Goal: Task Accomplishment & Management: Complete application form

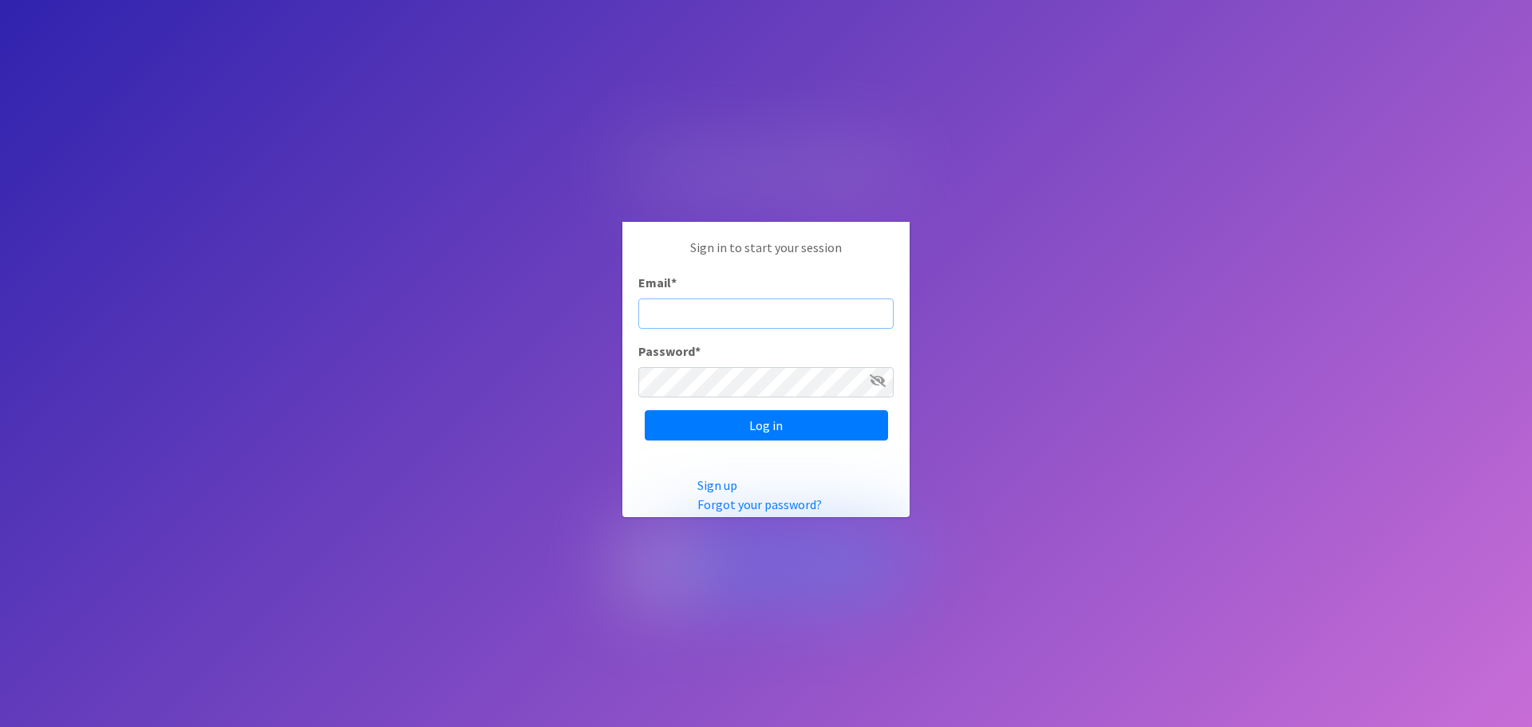
click at [691, 312] on input "Email *" at bounding box center [765, 313] width 255 height 30
type input "rtestani@horrycountyschools.net"
click at [645, 410] on input "Log in" at bounding box center [766, 425] width 243 height 30
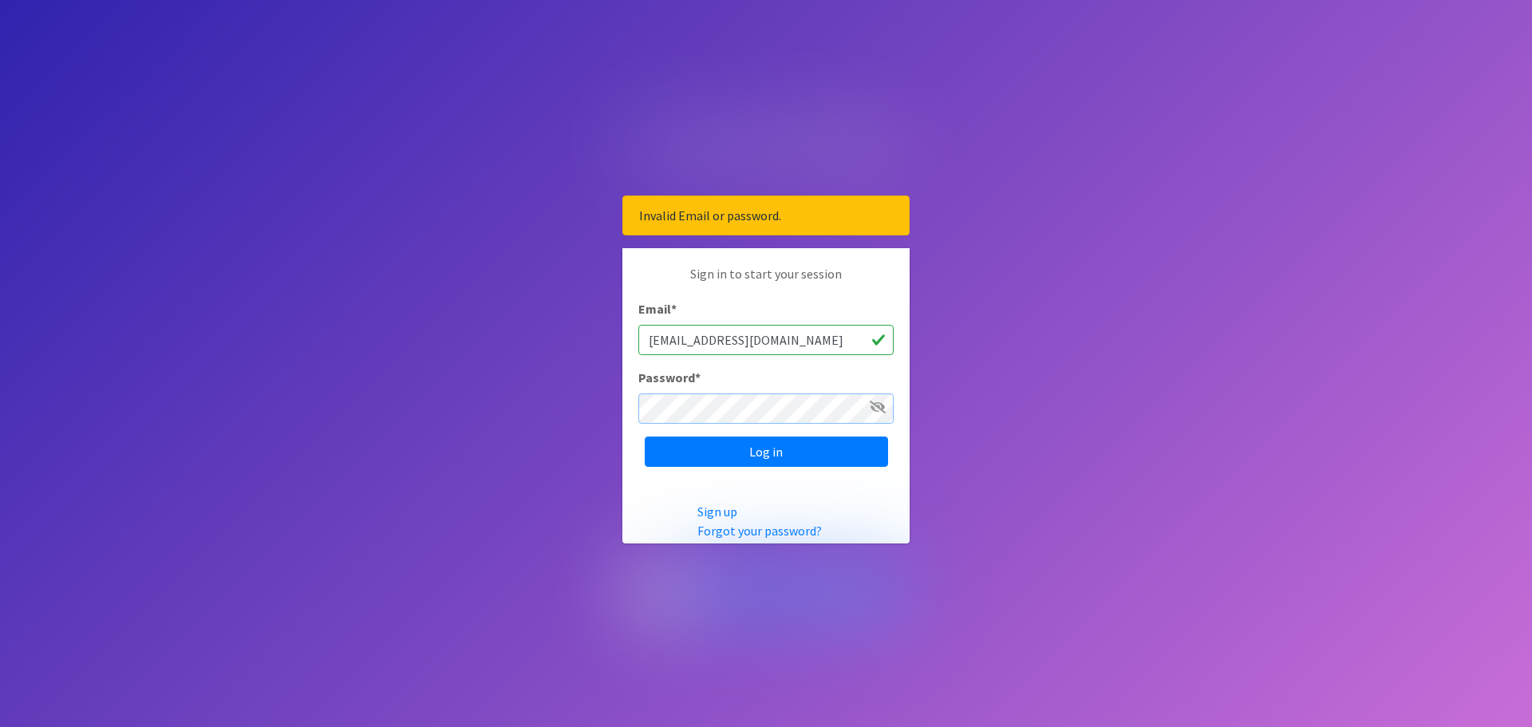
click at [645, 436] on input "Log in" at bounding box center [766, 451] width 243 height 30
click at [732, 527] on link "Forgot your password?" at bounding box center [759, 531] width 124 height 16
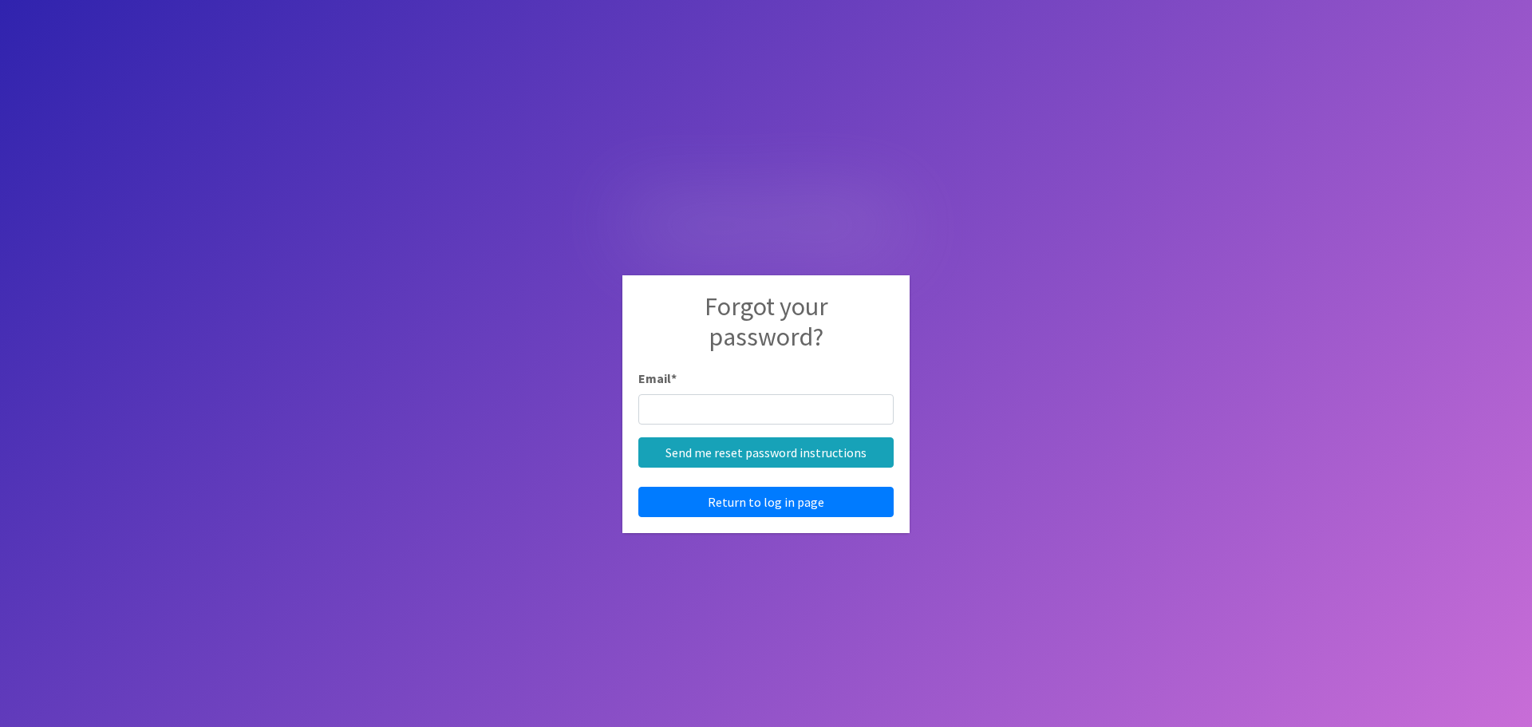
click at [684, 406] on input "Email *" at bounding box center [765, 409] width 255 height 30
type input "rtestani@horrycountyschools.net"
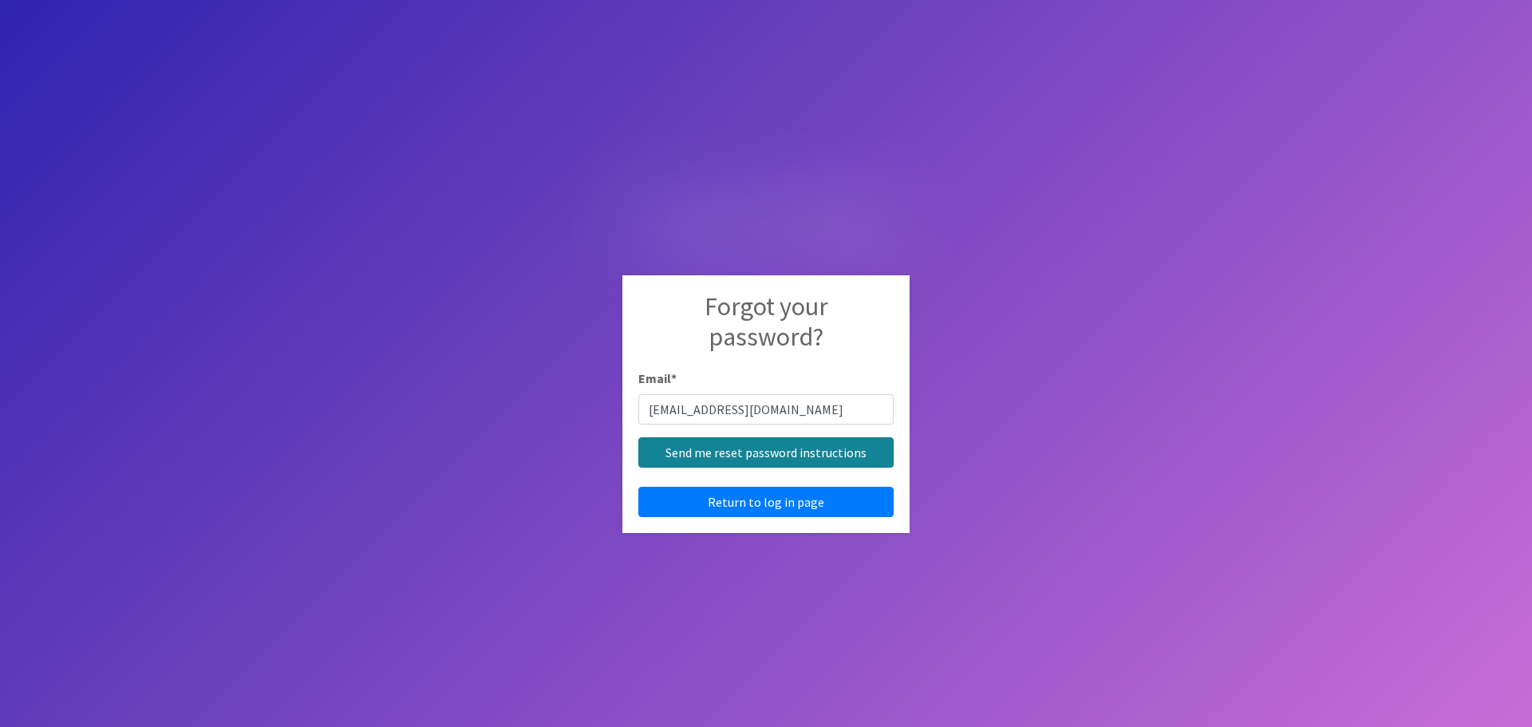
click at [750, 456] on input "Send me reset password instructions" at bounding box center [765, 452] width 255 height 30
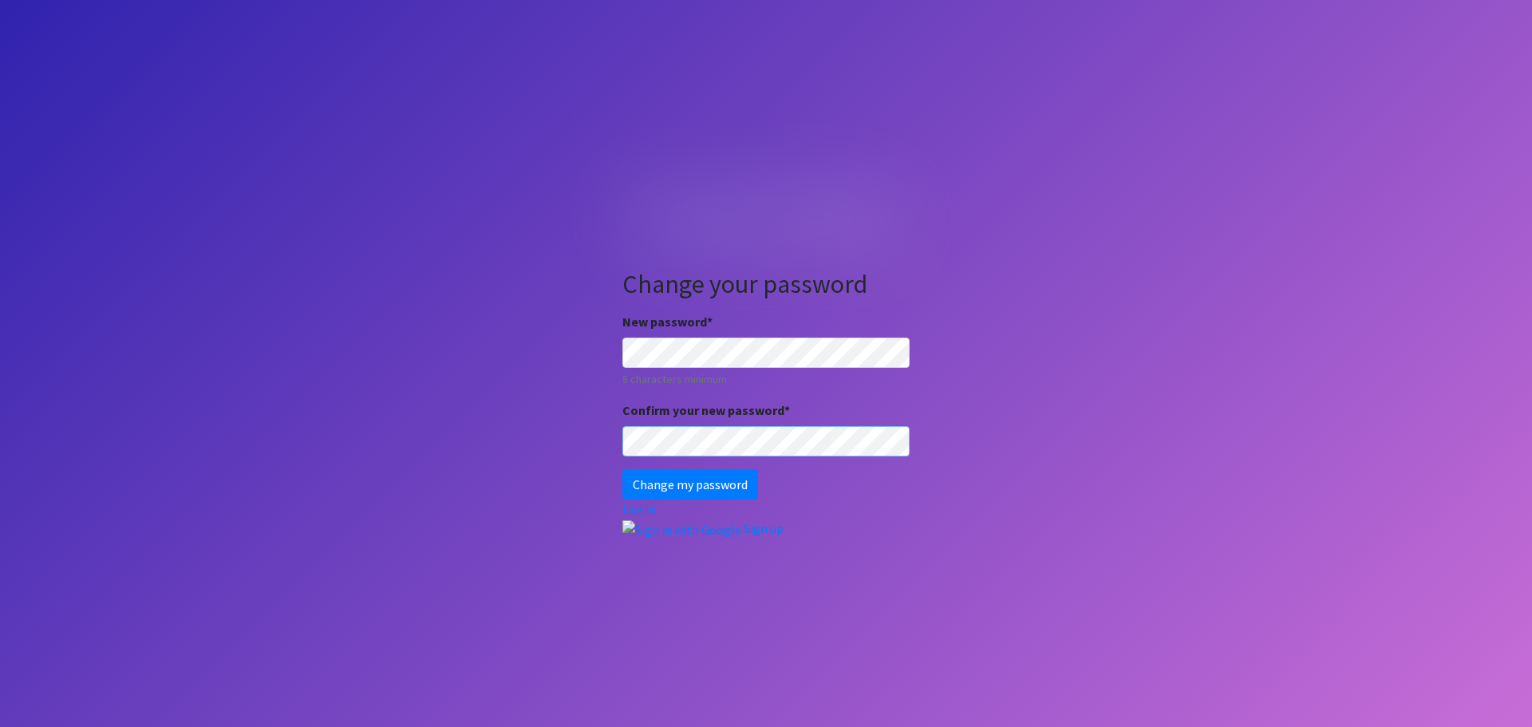
click at [622, 469] on input "Change my password" at bounding box center [690, 484] width 136 height 30
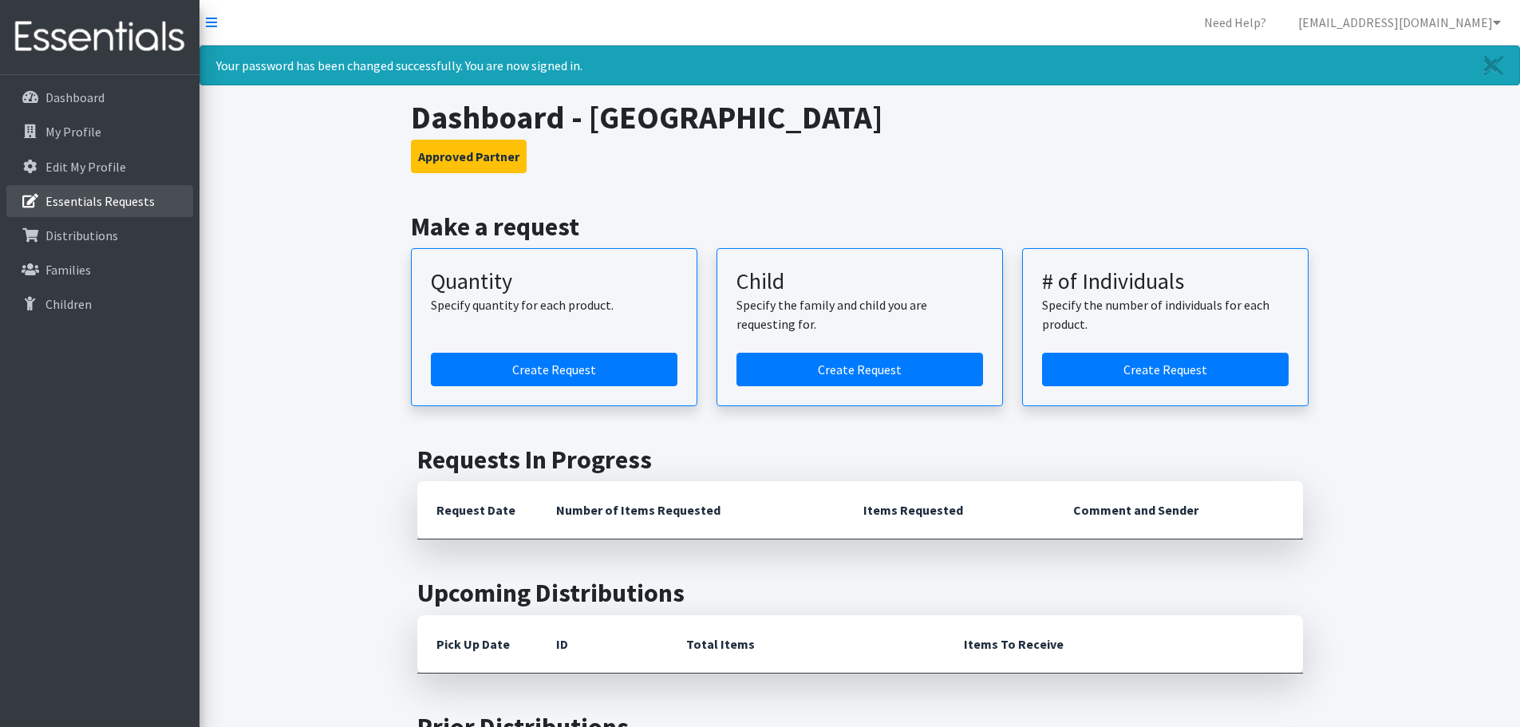
click at [79, 208] on p "Essentials Requests" at bounding box center [99, 201] width 109 height 16
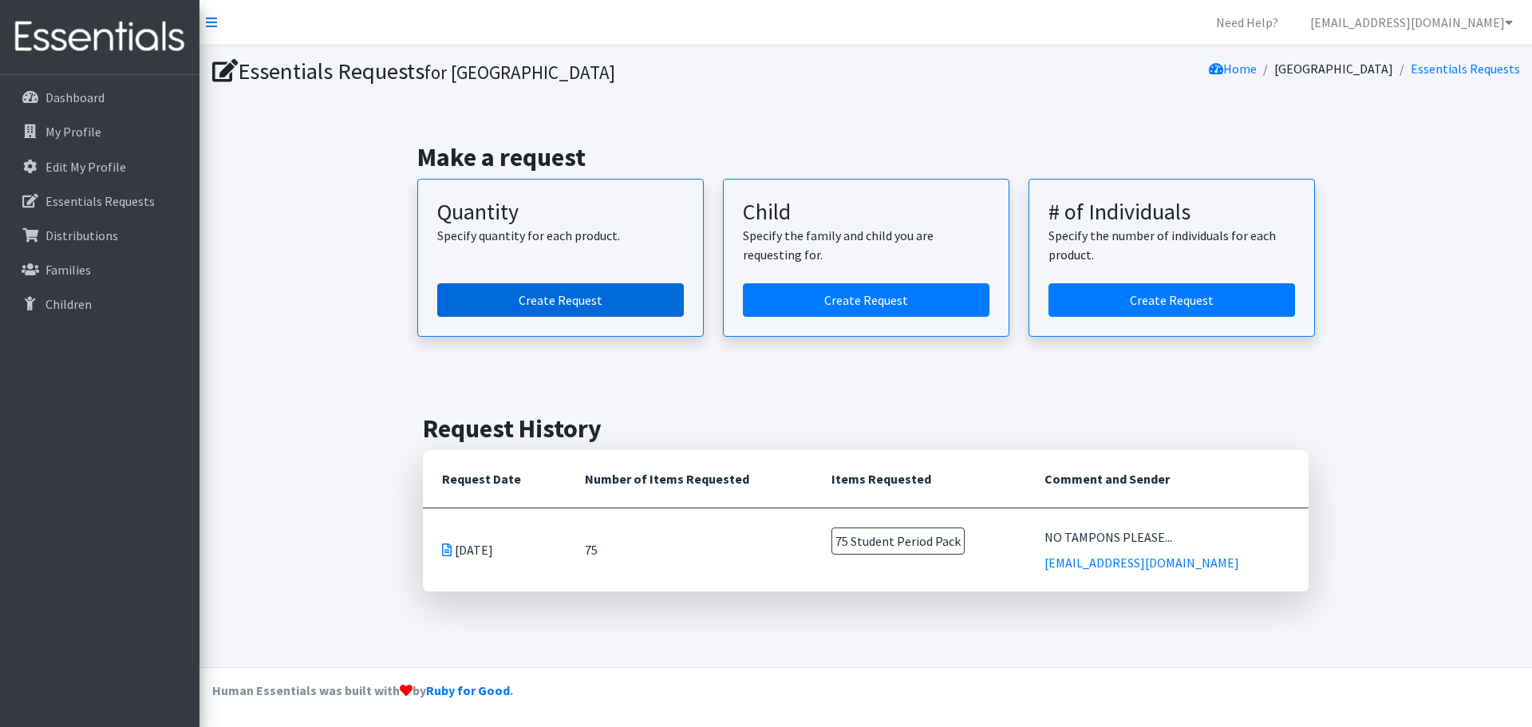
click at [574, 300] on link "Create Request" at bounding box center [560, 300] width 247 height 34
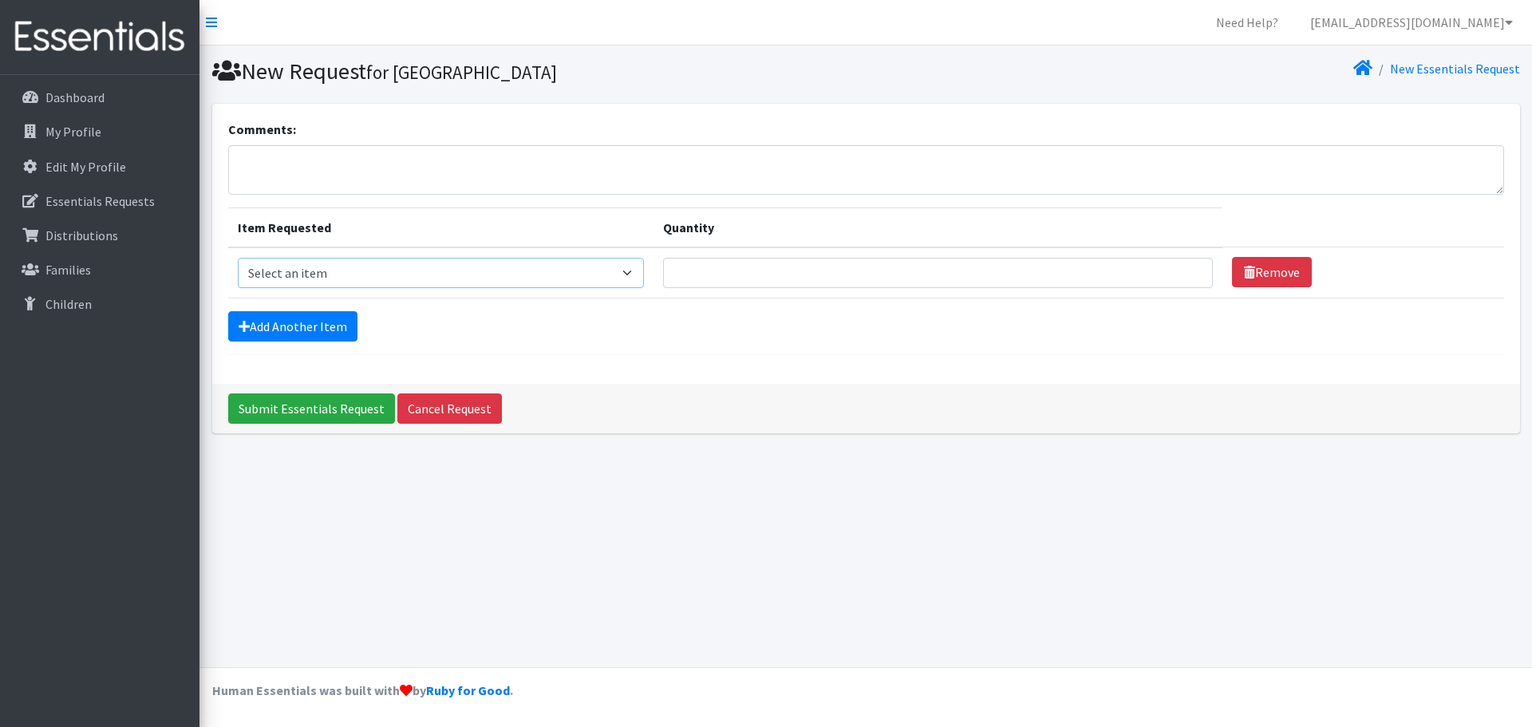
click at [600, 278] on select "Select an item Adult Period Pack Student Period Pack" at bounding box center [441, 273] width 407 height 30
select select "7757"
click at [238, 258] on select "Select an item Adult Period Pack Student Period Pack" at bounding box center [441, 273] width 407 height 30
click at [790, 271] on input "Quantity" at bounding box center [938, 273] width 550 height 30
type input "75"
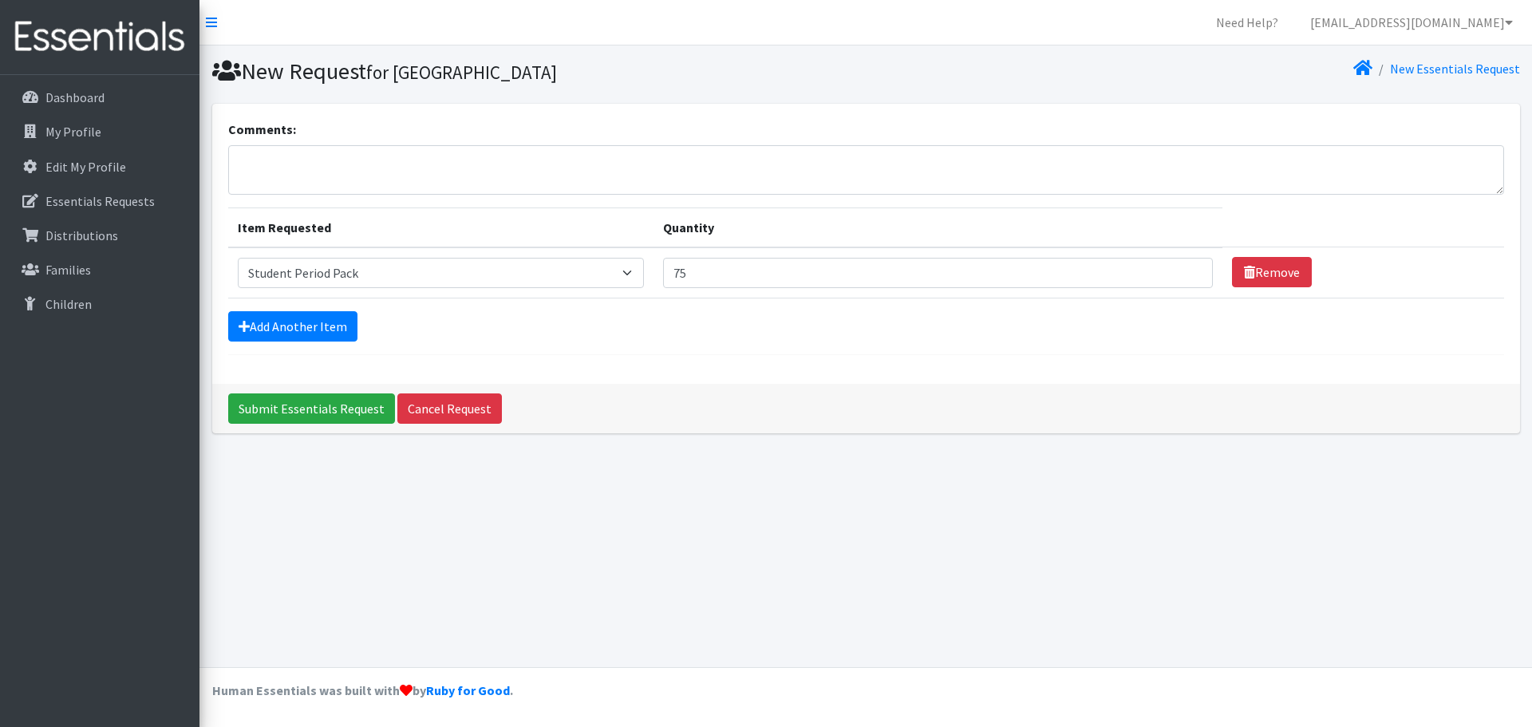
click at [614, 320] on div "Add Another Item" at bounding box center [866, 326] width 1276 height 30
click at [308, 156] on textarea "Comments:" at bounding box center [866, 169] width 1276 height 49
click at [89, 193] on p "Essentials Requests" at bounding box center [99, 201] width 109 height 16
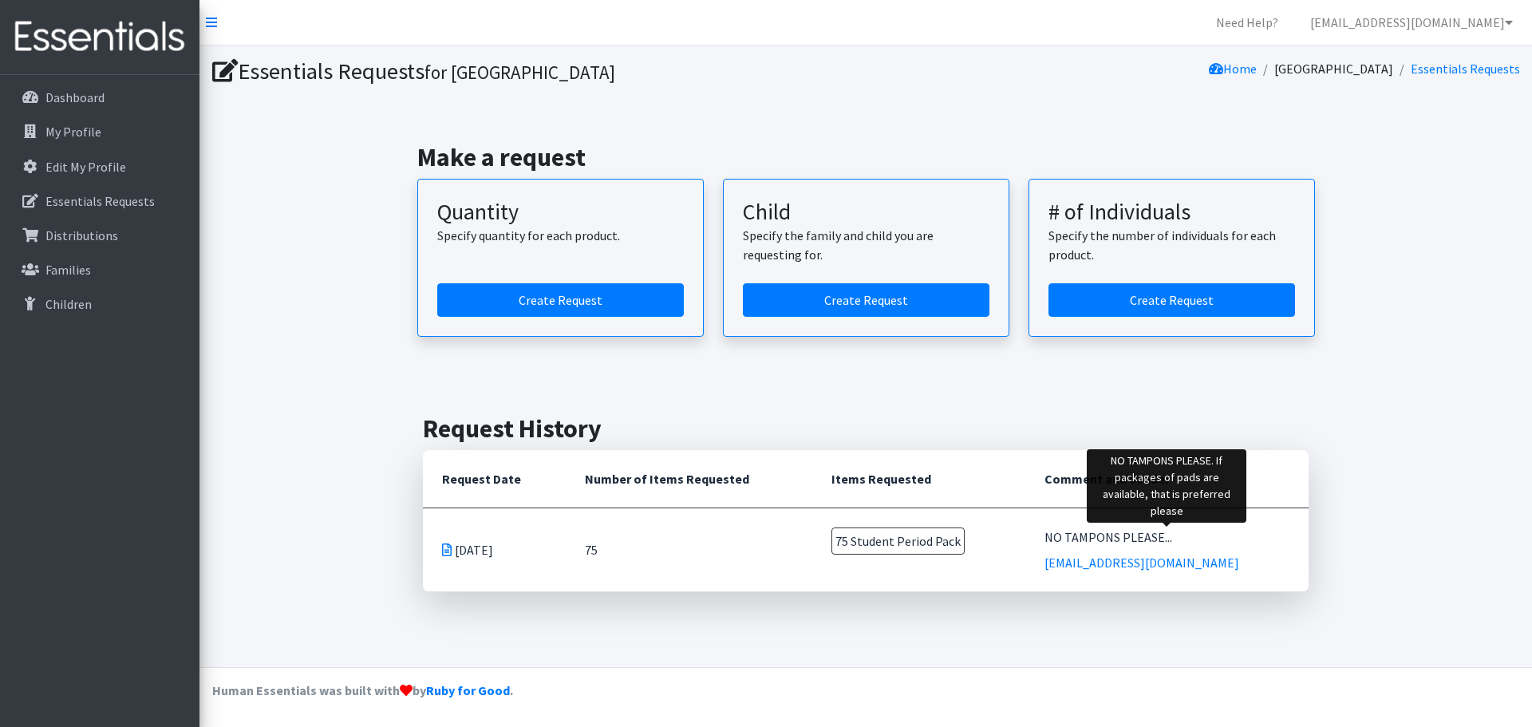
click at [1127, 529] on div "NO TAMPONS PLEASE..." at bounding box center [1166, 536] width 245 height 19
click at [1127, 531] on div "NO TAMPONS PLEASE..." at bounding box center [1166, 536] width 245 height 19
click at [1167, 539] on div "NO TAMPONS PLEASE..." at bounding box center [1166, 536] width 245 height 19
click at [1157, 539] on div "NO TAMPONS PLEASE..." at bounding box center [1166, 536] width 245 height 19
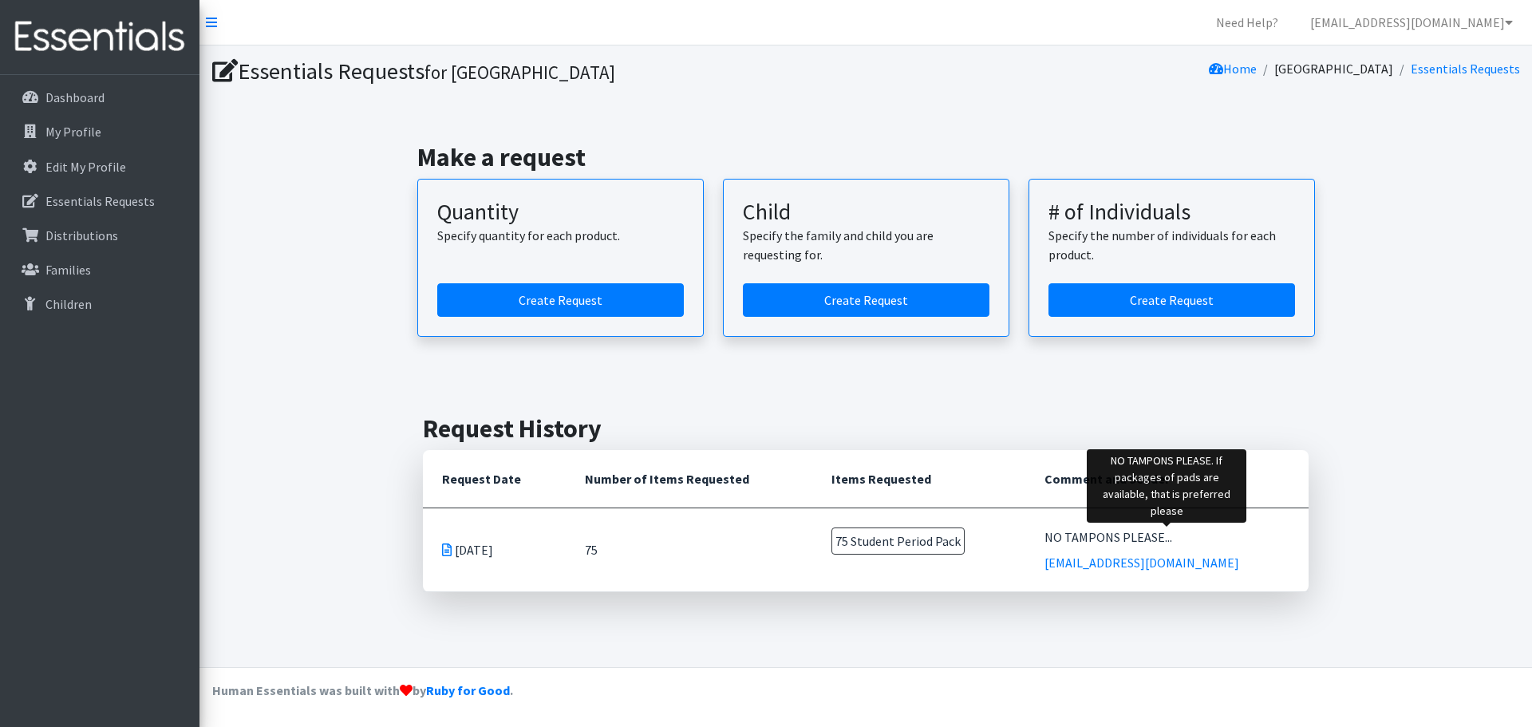
click at [1157, 539] on div "NO TAMPONS PLEASE..." at bounding box center [1166, 536] width 245 height 19
copy td "NO TAMPONS PLEASE..."
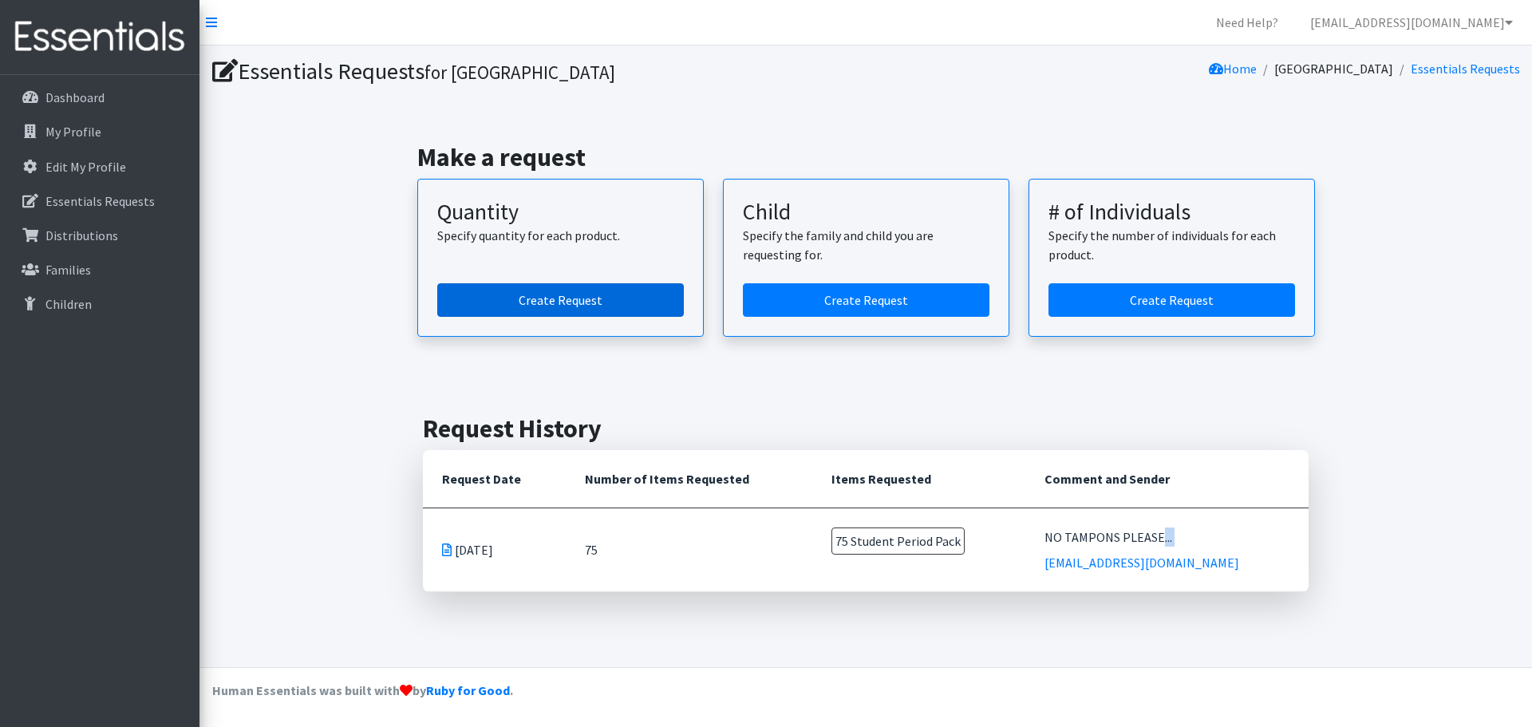
click at [617, 298] on link "Create Request" at bounding box center [560, 300] width 247 height 34
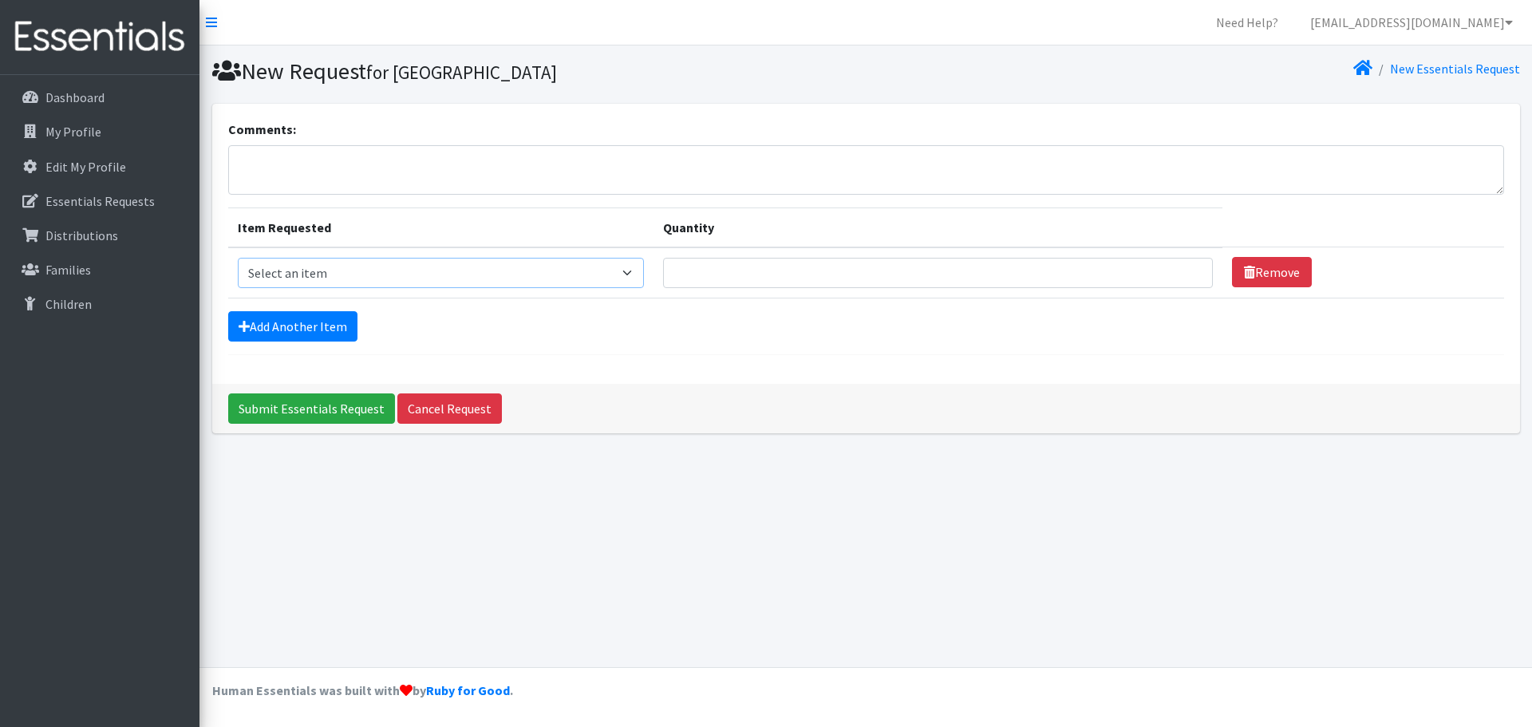
click at [271, 282] on select "Select an item Adult Period Pack Student Period Pack" at bounding box center [441, 273] width 407 height 30
select select "7757"
click at [238, 258] on select "Select an item Adult Period Pack Student Period Pack" at bounding box center [441, 273] width 407 height 30
drag, startPoint x: 754, startPoint y: 254, endPoint x: 753, endPoint y: 270, distance: 16.8
click at [755, 254] on td "Quantity" at bounding box center [937, 272] width 569 height 51
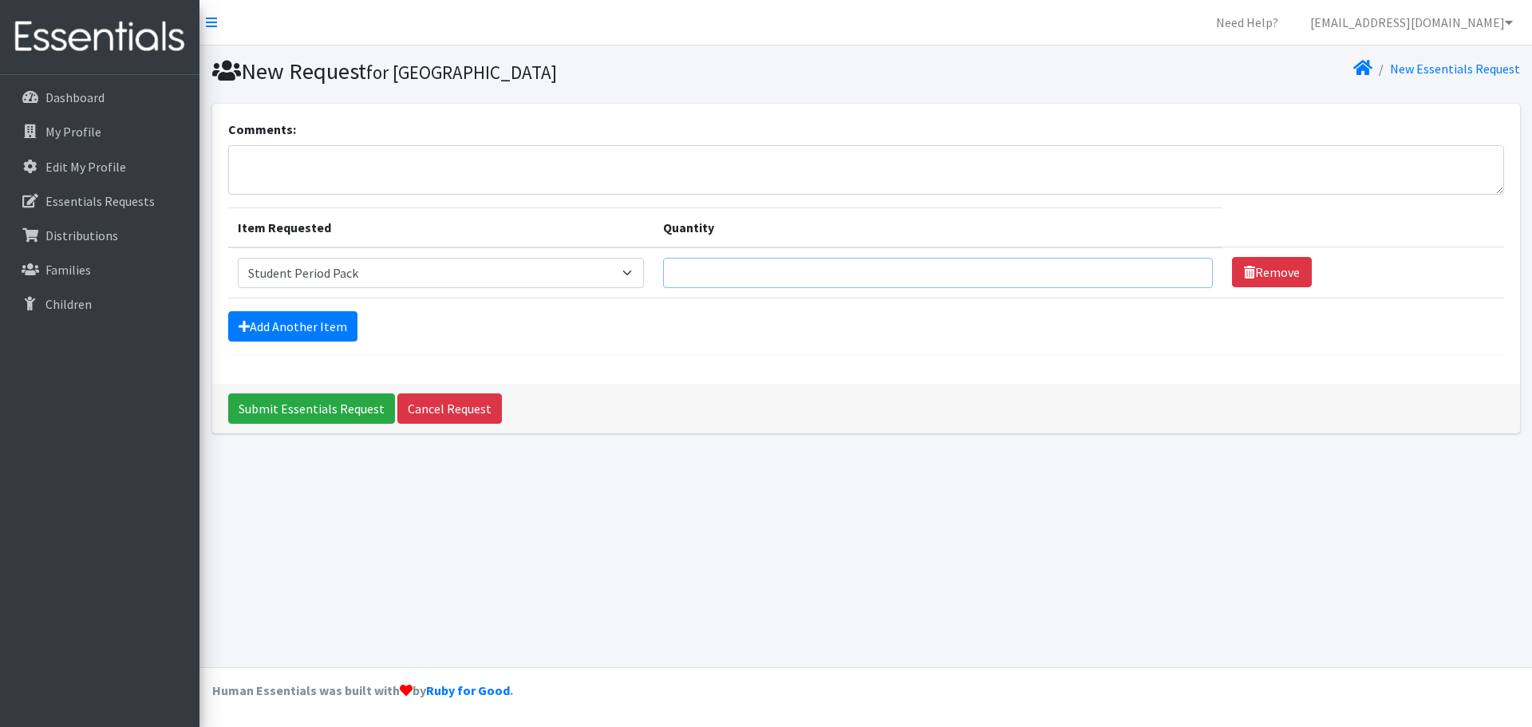
click at [753, 270] on input "Quantity" at bounding box center [938, 273] width 550 height 30
type input "75"
click at [302, 176] on textarea "Comments:" at bounding box center [866, 169] width 1276 height 49
paste textarea "NO TAMPONS PLEASE..."
click at [381, 172] on textarea "NO TAMPONS PLEASE..." at bounding box center [866, 169] width 1276 height 49
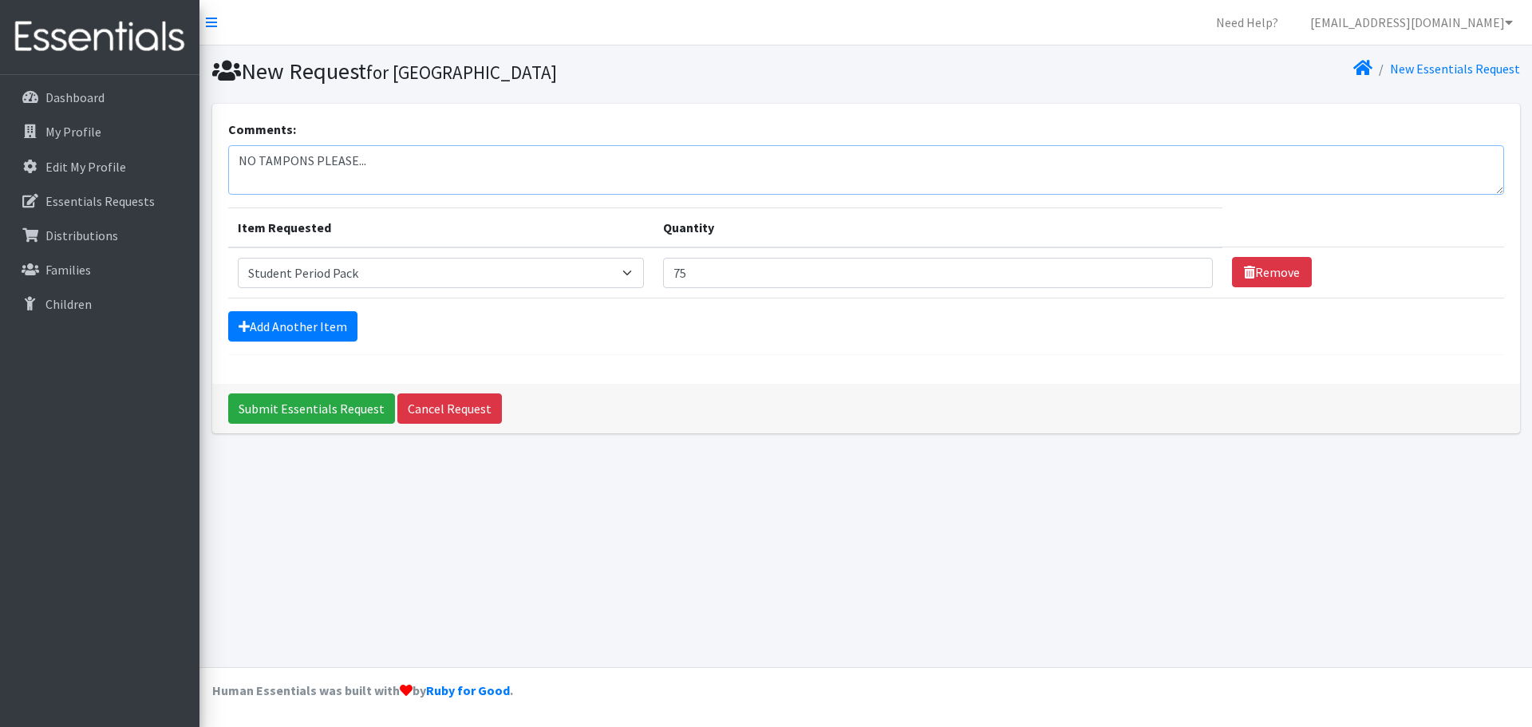
click at [395, 161] on textarea "NO TAMPONS PLEASE..." at bounding box center [866, 169] width 1276 height 49
click at [603, 182] on textarea "NO TAMPONS PLEASE If packages of pads only are available that is preferred plea…" at bounding box center [866, 169] width 1276 height 49
type textarea "NO TAMPONS PLEASE If packages of pads only are available that is preferred plea…"
click at [308, 408] on input "Submit Essentials Request" at bounding box center [311, 408] width 167 height 30
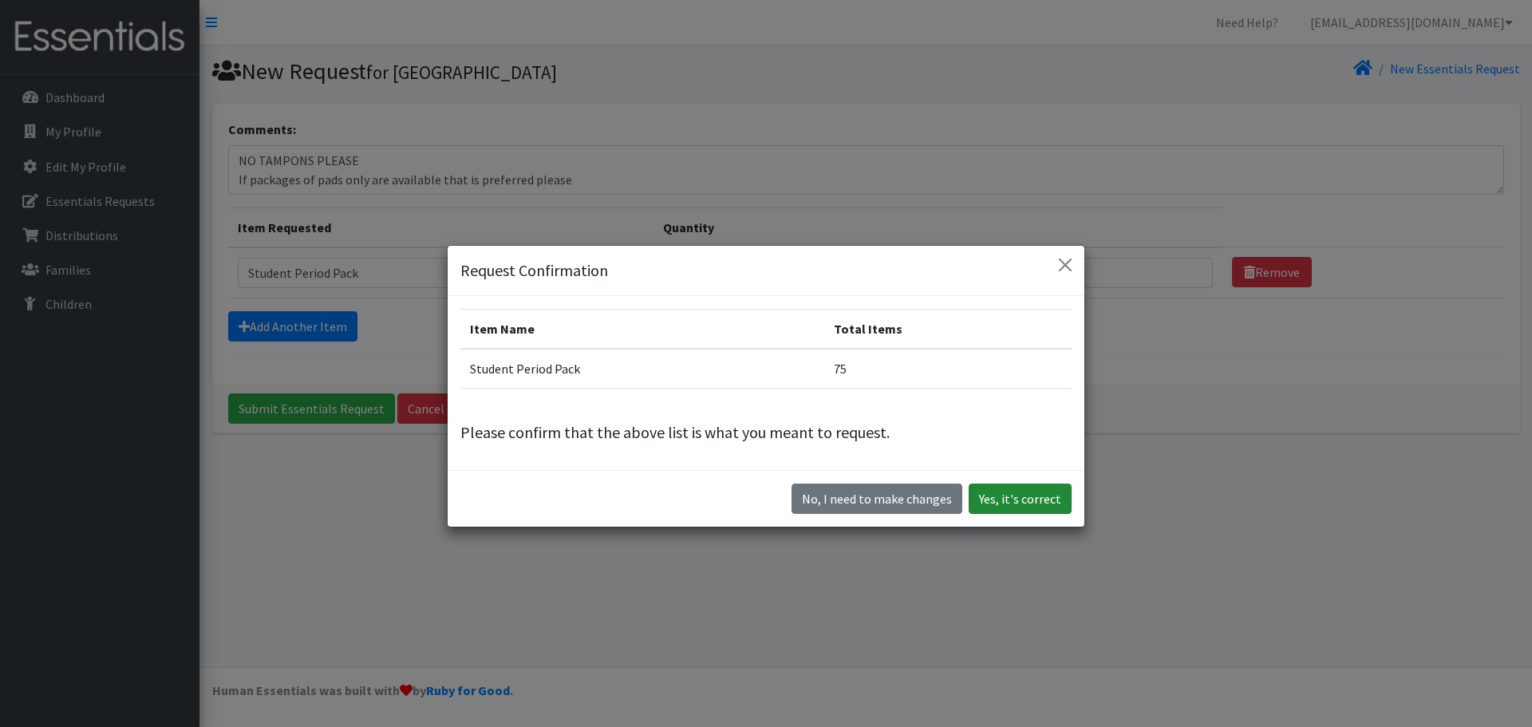
click at [1034, 499] on button "Yes, it's correct" at bounding box center [1020, 498] width 103 height 30
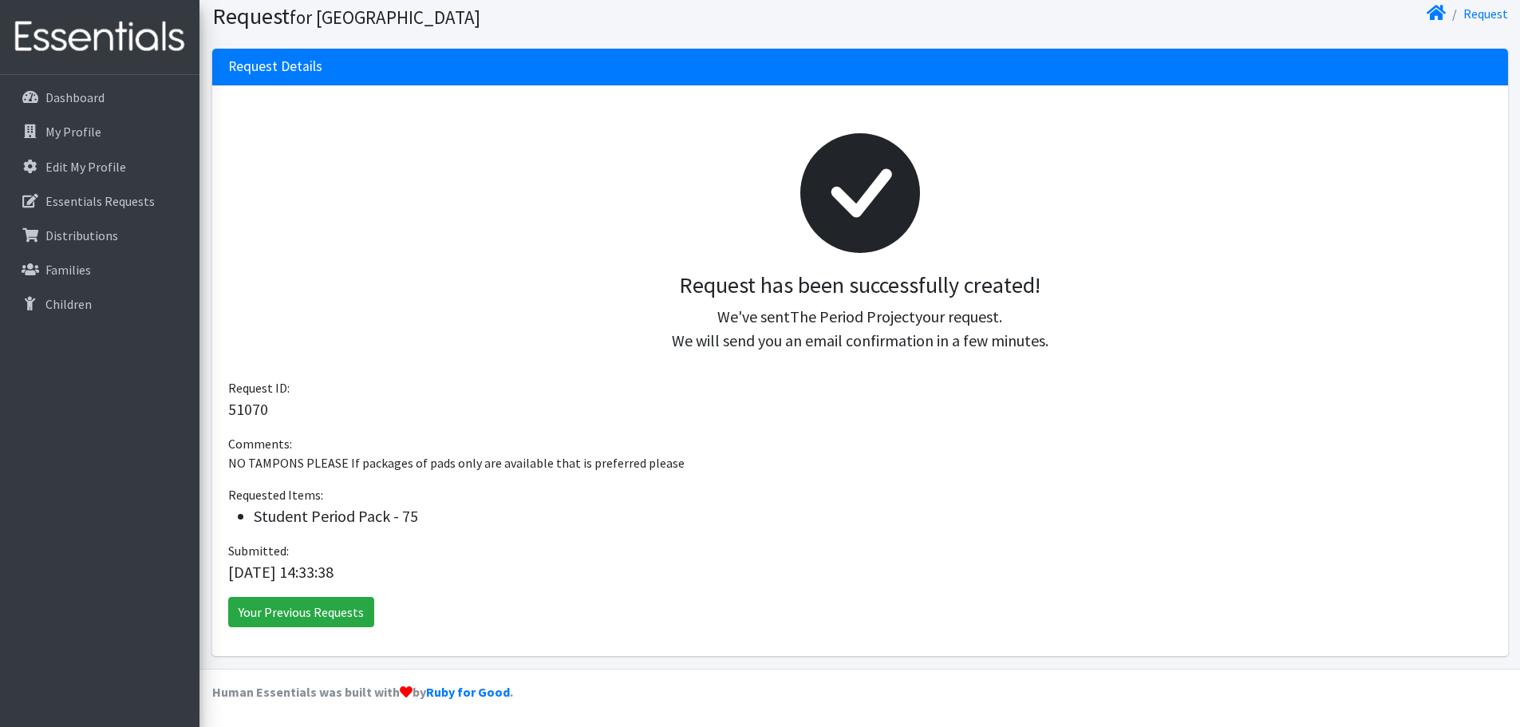
scroll to position [109, 0]
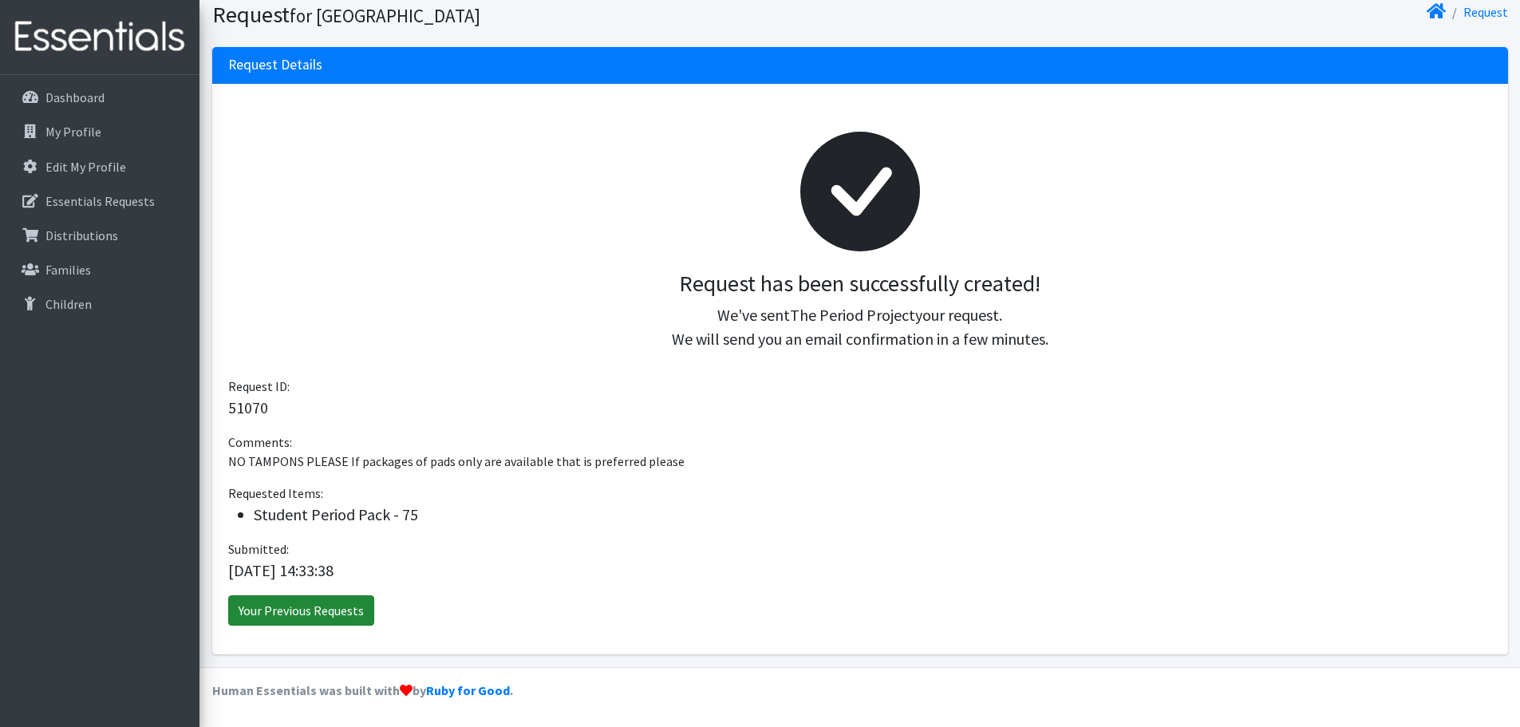
click at [294, 608] on link "Your Previous Requests" at bounding box center [301, 610] width 146 height 30
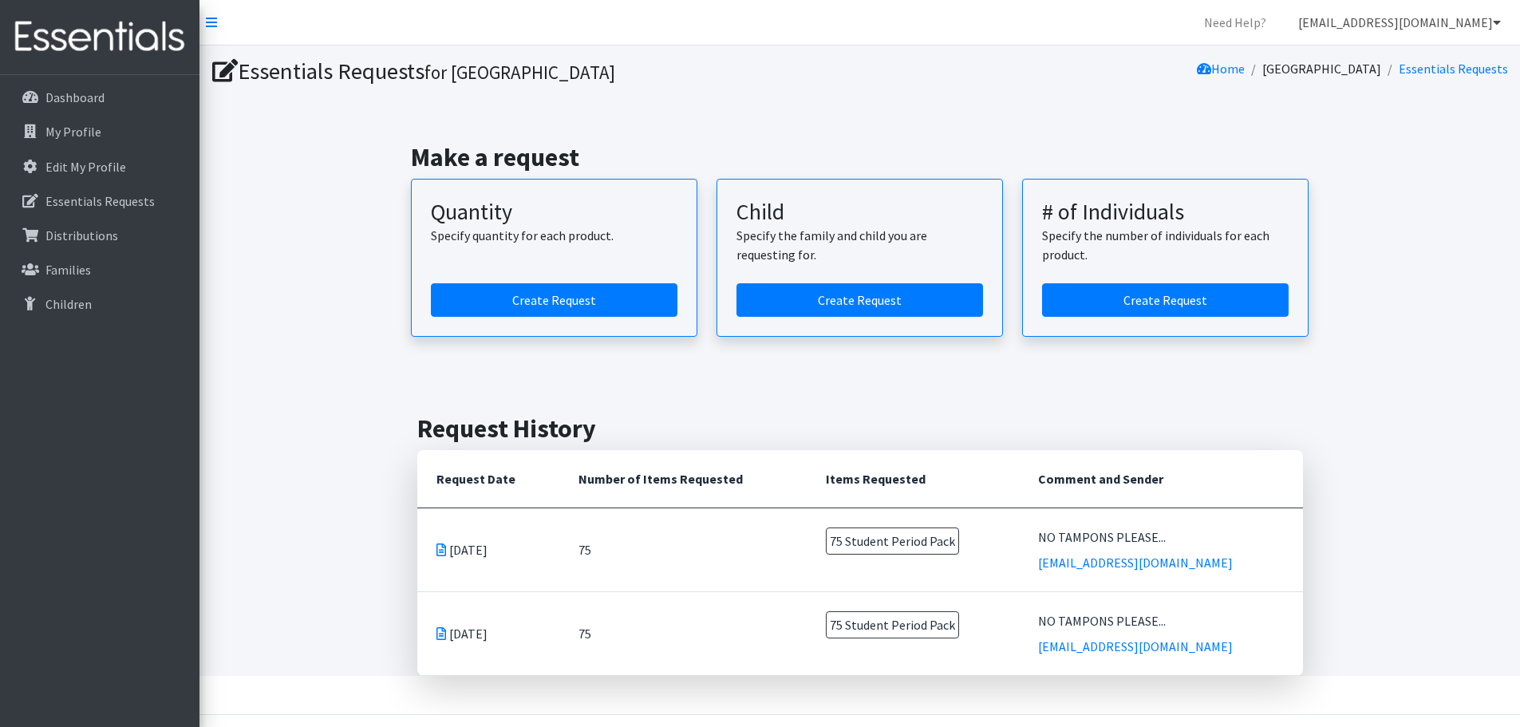
click at [1422, 22] on link "[EMAIL_ADDRESS][DOMAIN_NAME]" at bounding box center [1399, 22] width 228 height 32
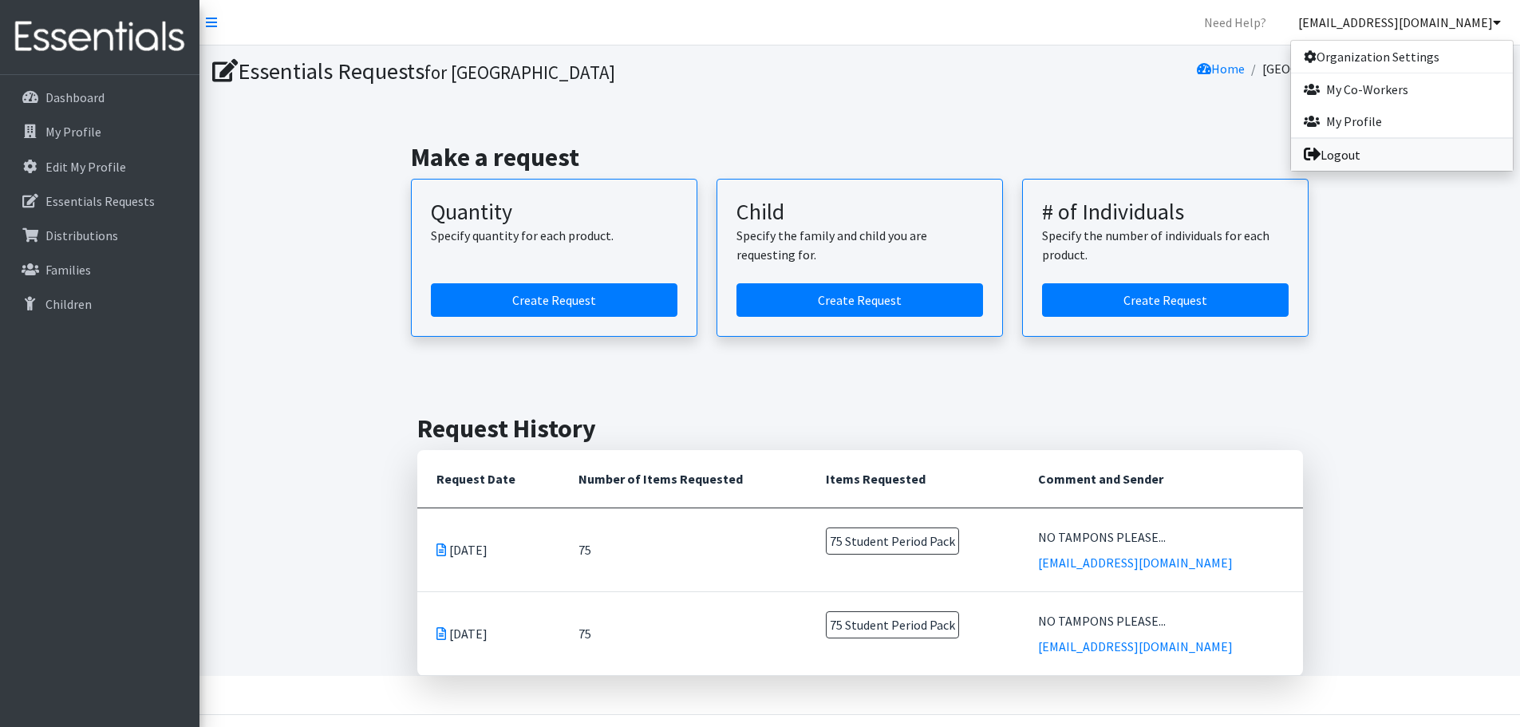
click at [1356, 146] on link "Logout" at bounding box center [1402, 155] width 222 height 32
